Goal: Information Seeking & Learning: Learn about a topic

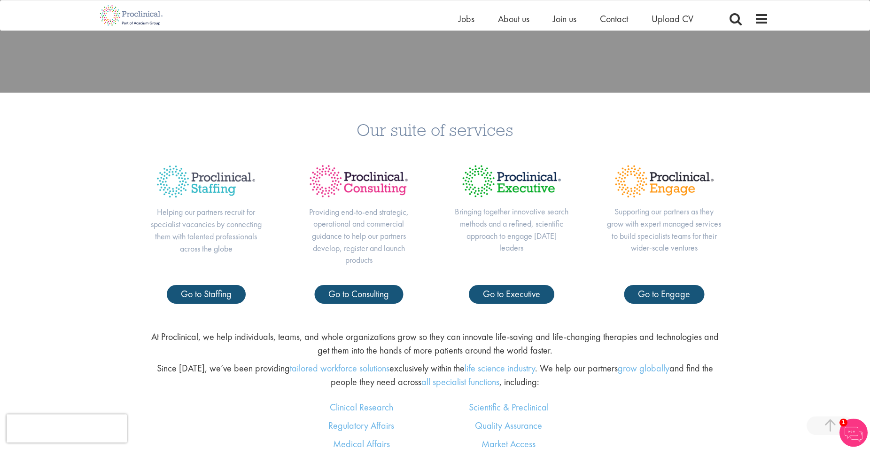
scroll to position [431, 0]
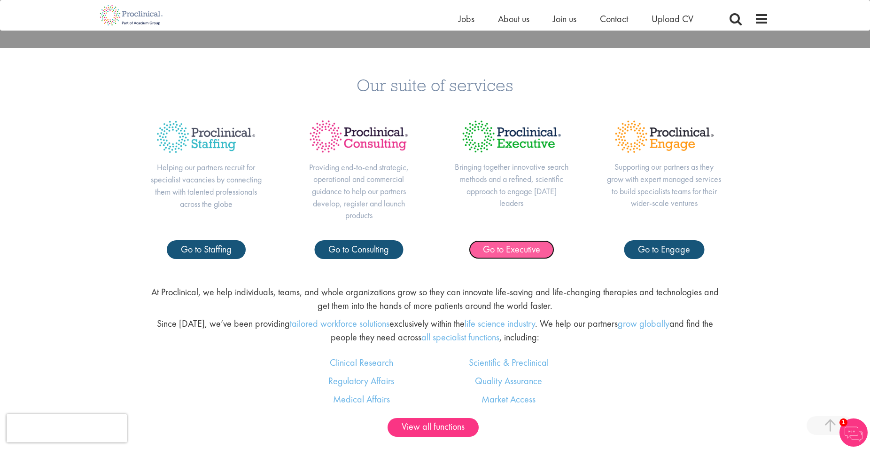
click at [525, 245] on span "Go to Executive" at bounding box center [511, 249] width 57 height 12
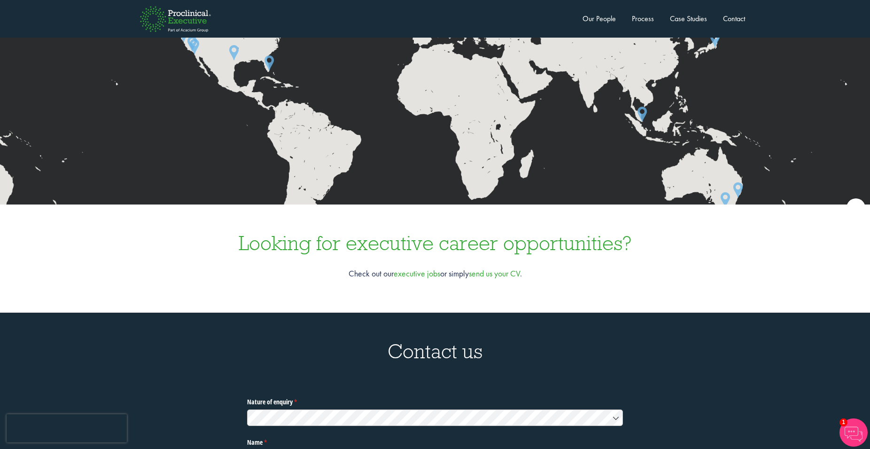
scroll to position [2779, 0]
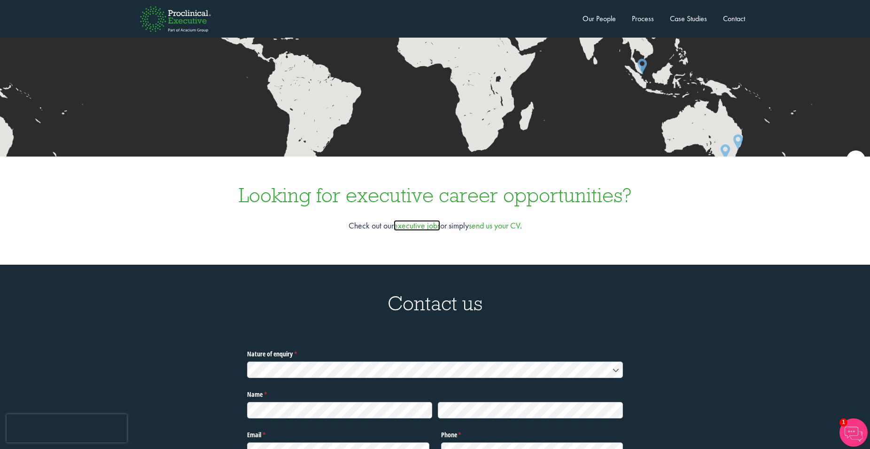
click at [409, 220] on link "executive jobs" at bounding box center [417, 225] width 47 height 11
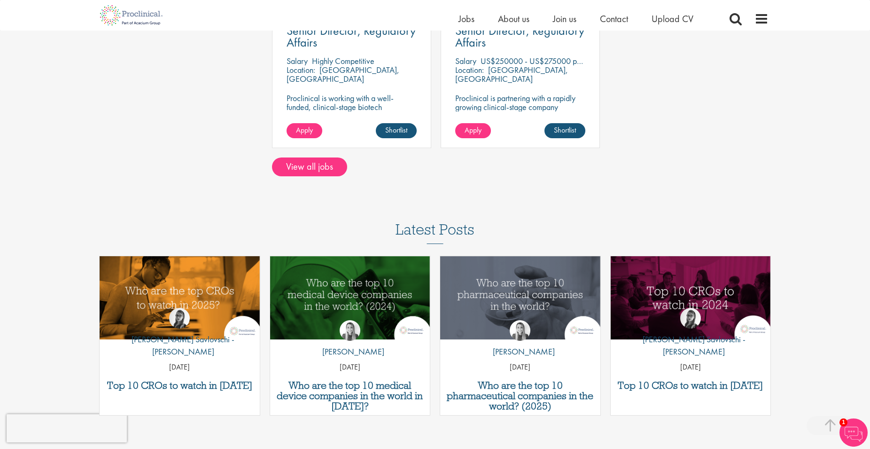
scroll to position [575, 0]
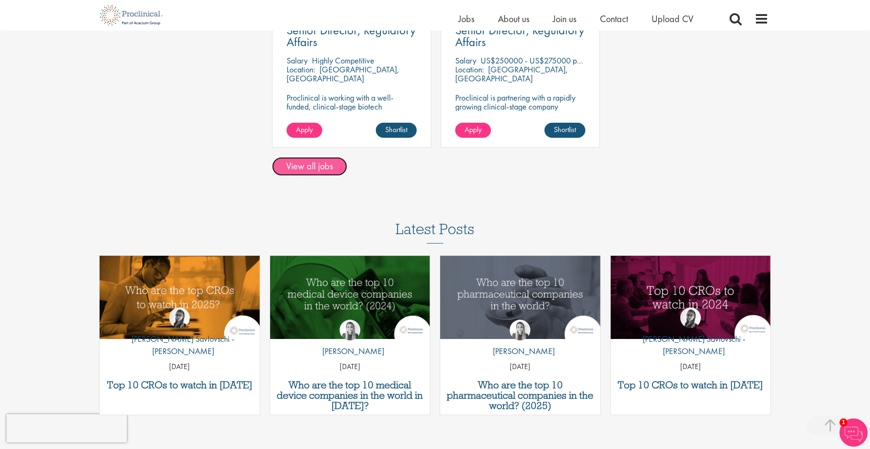
click at [315, 165] on link "View all jobs" at bounding box center [309, 166] width 75 height 19
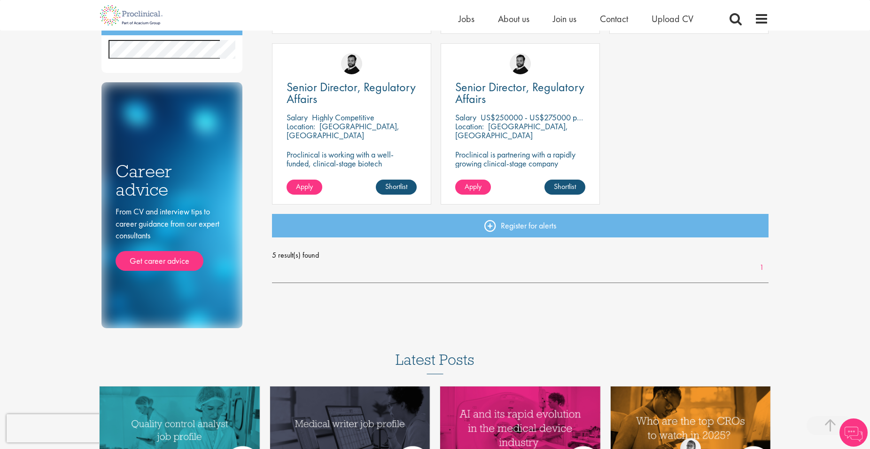
scroll to position [336, 0]
